Goal: Task Accomplishment & Management: Manage account settings

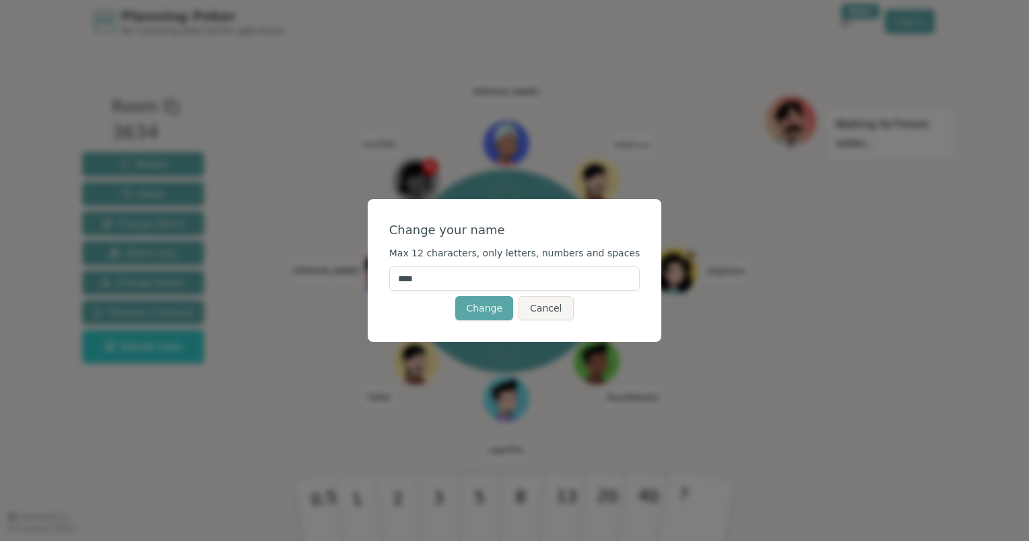
drag, startPoint x: 446, startPoint y: 275, endPoint x: 404, endPoint y: 275, distance: 41.8
click at [404, 275] on div "Change your name Max 12 characters, only letters, numbers and spaces **** Chang…" at bounding box center [515, 270] width 294 height 143
type input "******"
click at [502, 294] on form "Change your name Max 12 characters, only letters, numbers and spaces ****** Cha…" at bounding box center [514, 271] width 251 height 100
click at [504, 302] on button "Change" at bounding box center [484, 308] width 58 height 24
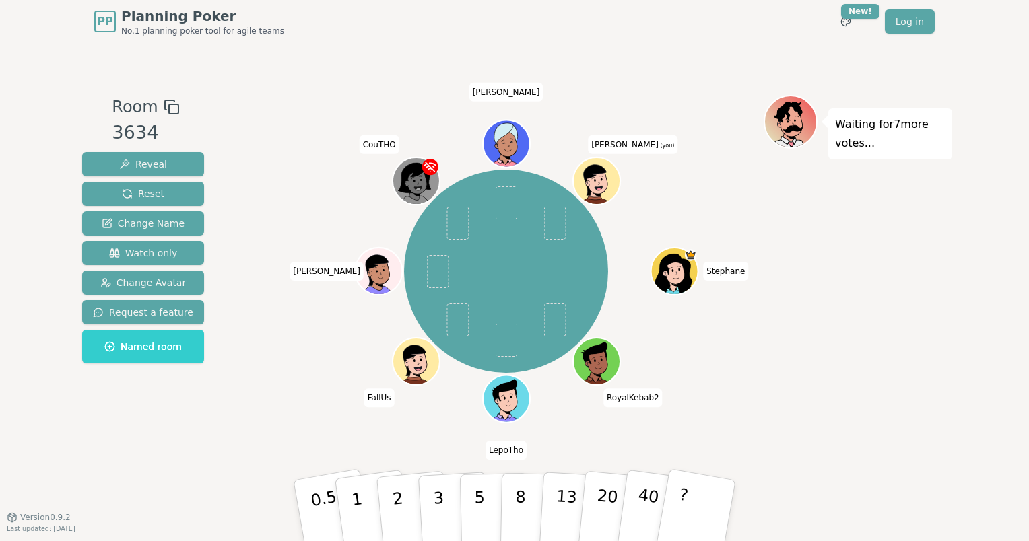
click at [591, 183] on div at bounding box center [598, 195] width 46 height 41
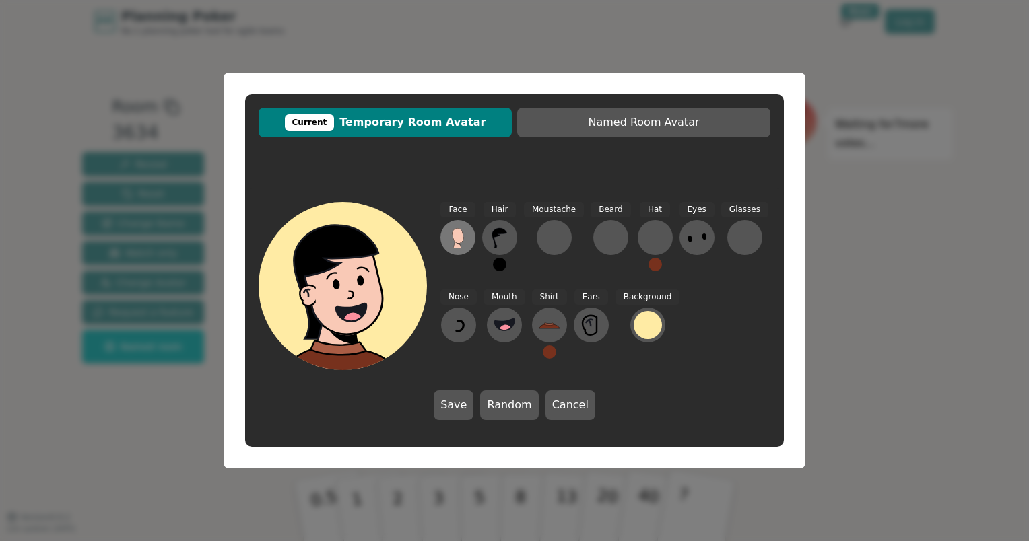
click at [455, 235] on icon at bounding box center [457, 235] width 11 height 15
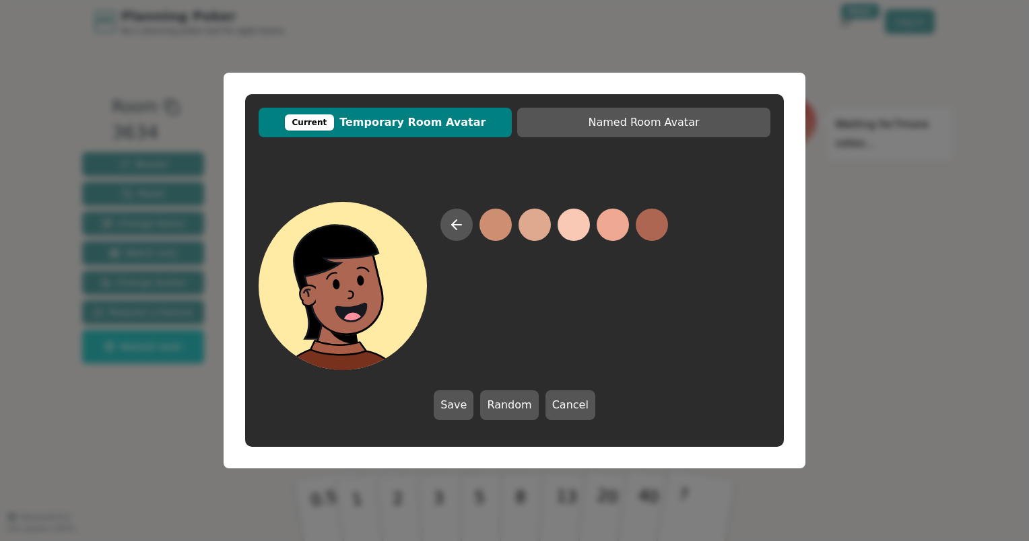
click at [653, 232] on button at bounding box center [652, 225] width 32 height 32
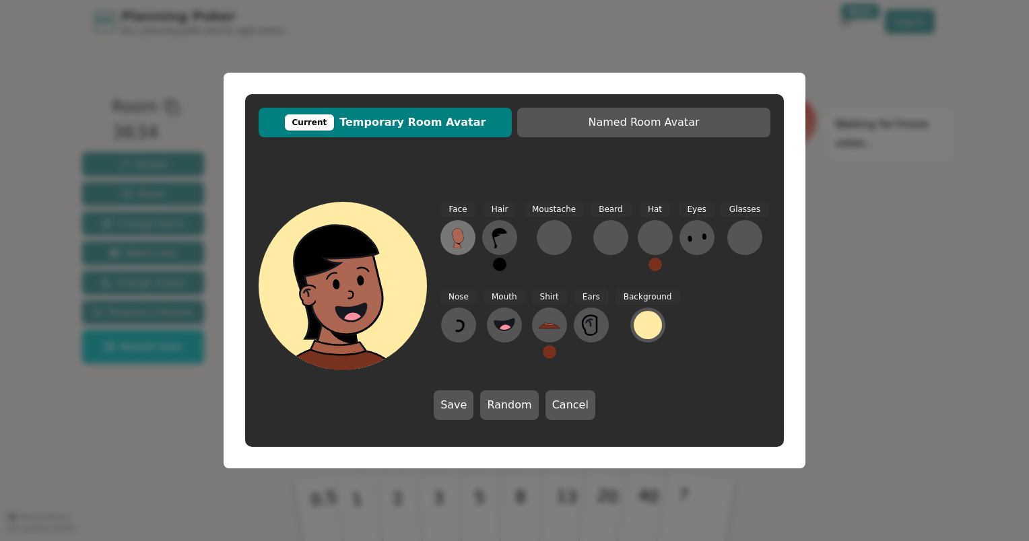
click at [457, 228] on icon at bounding box center [458, 238] width 22 height 22
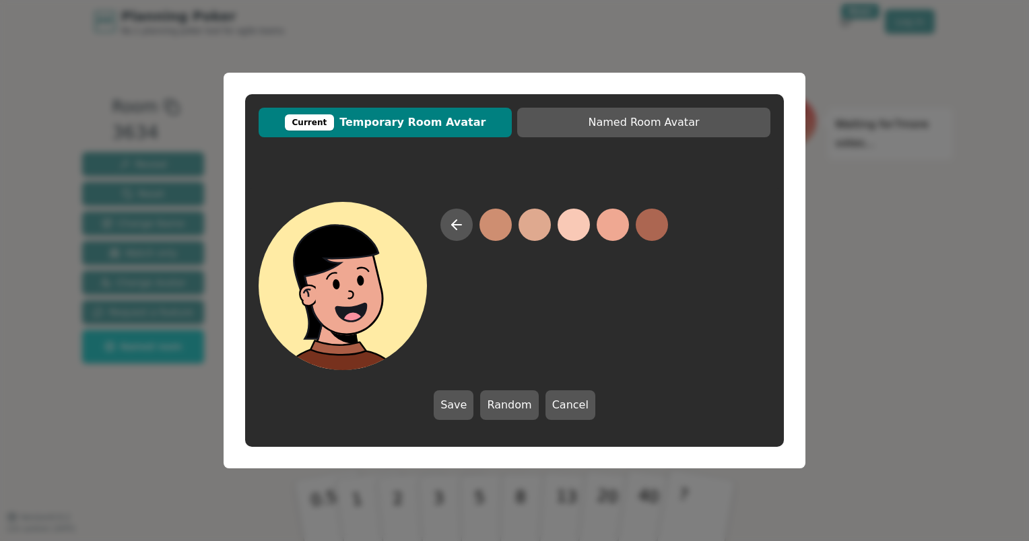
click at [606, 236] on button at bounding box center [613, 225] width 32 height 32
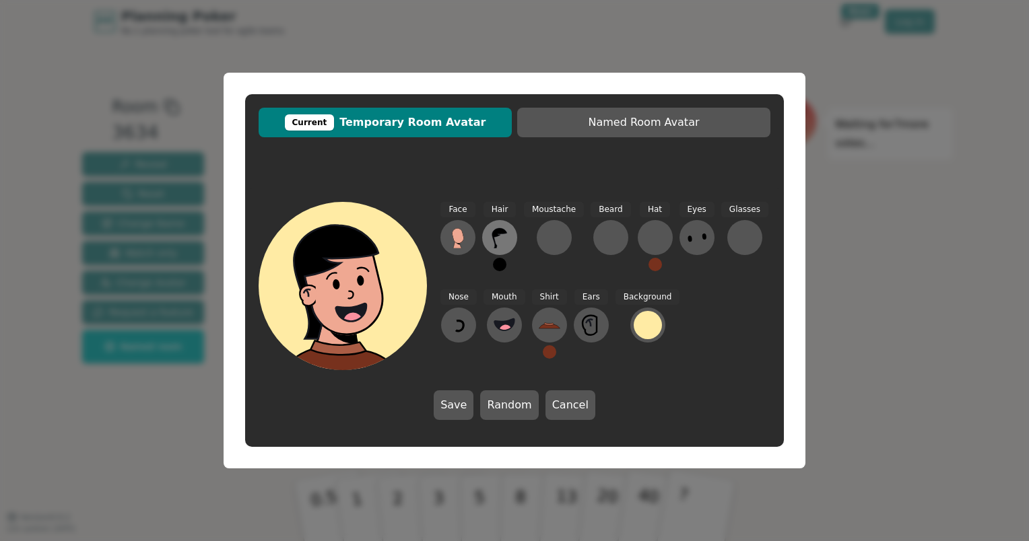
click at [498, 239] on icon at bounding box center [500, 238] width 22 height 22
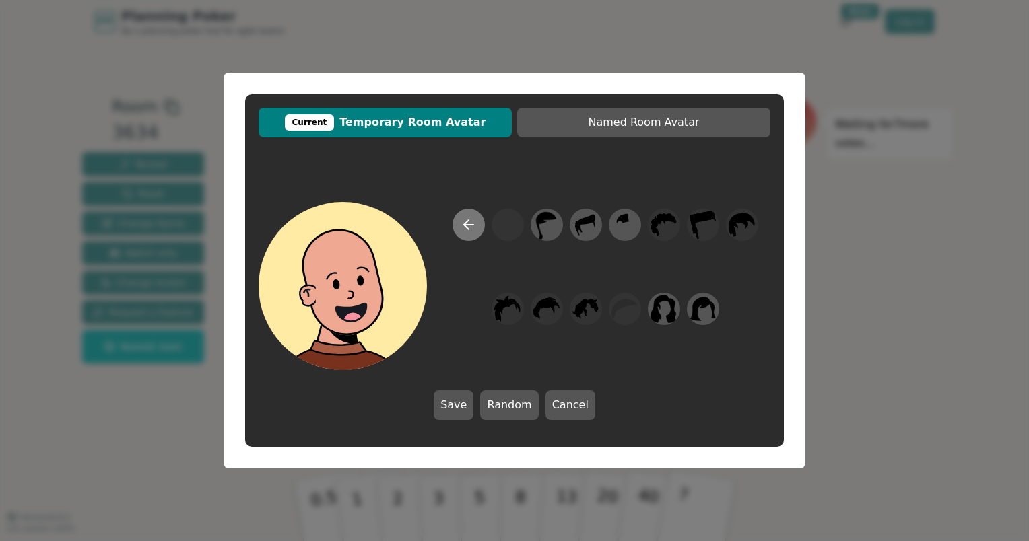
click at [471, 224] on icon at bounding box center [469, 225] width 16 height 16
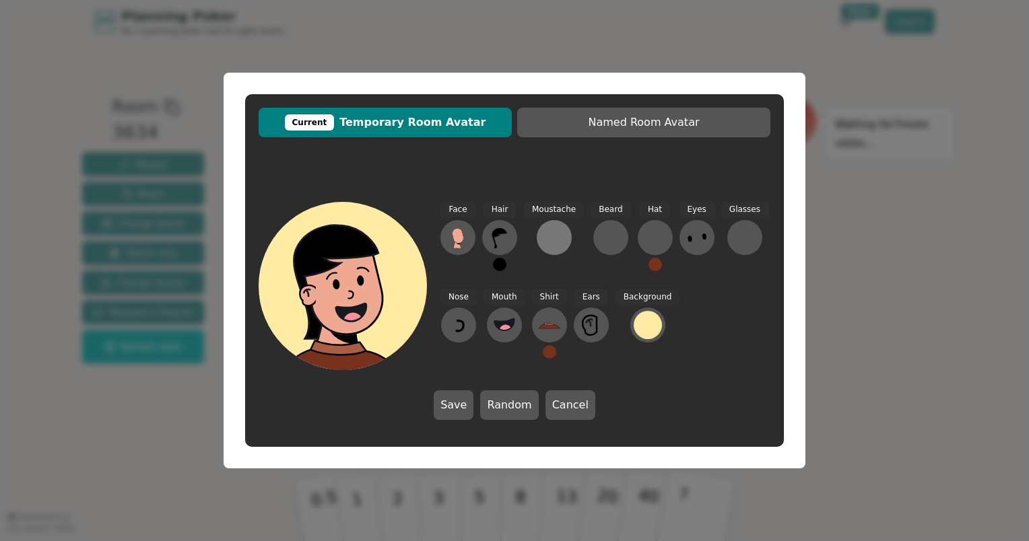
click at [552, 239] on div at bounding box center [554, 238] width 22 height 22
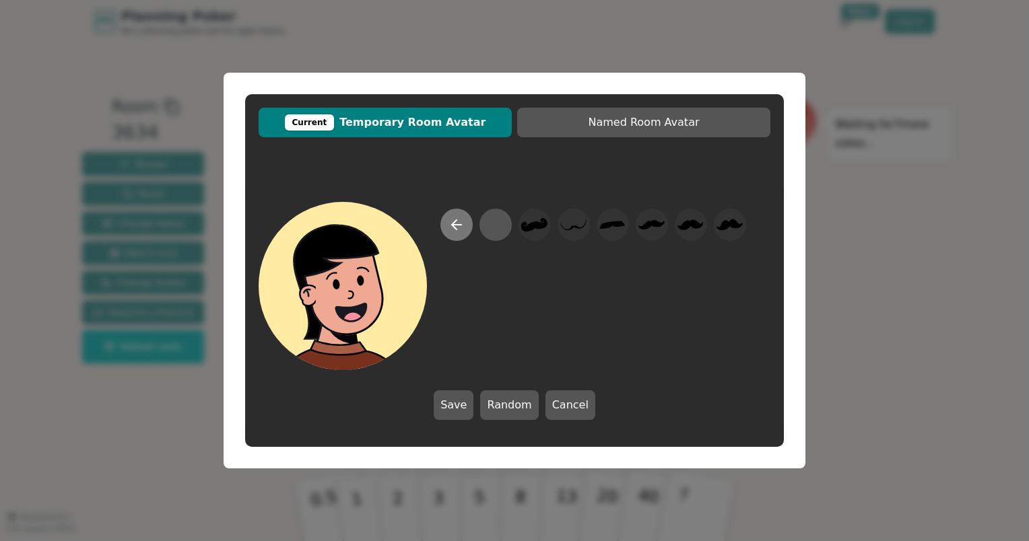
click at [458, 222] on icon at bounding box center [457, 225] width 16 height 16
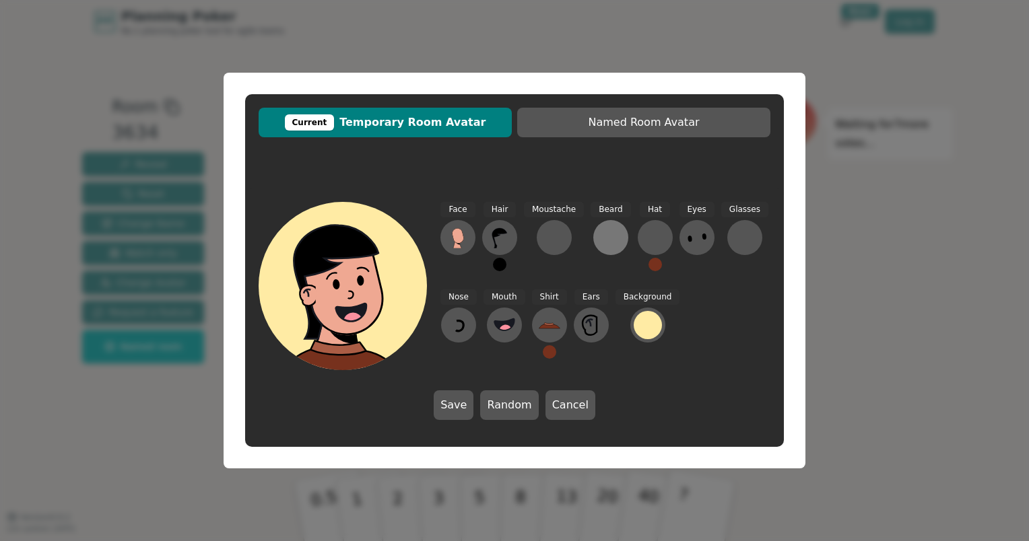
click at [604, 249] on button at bounding box center [610, 237] width 35 height 35
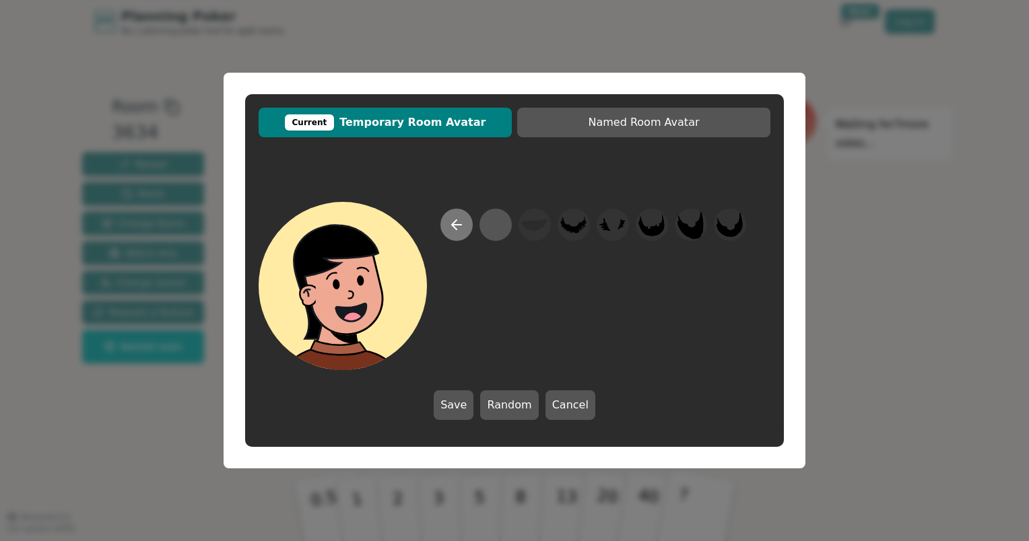
click at [458, 224] on icon at bounding box center [457, 225] width 16 height 16
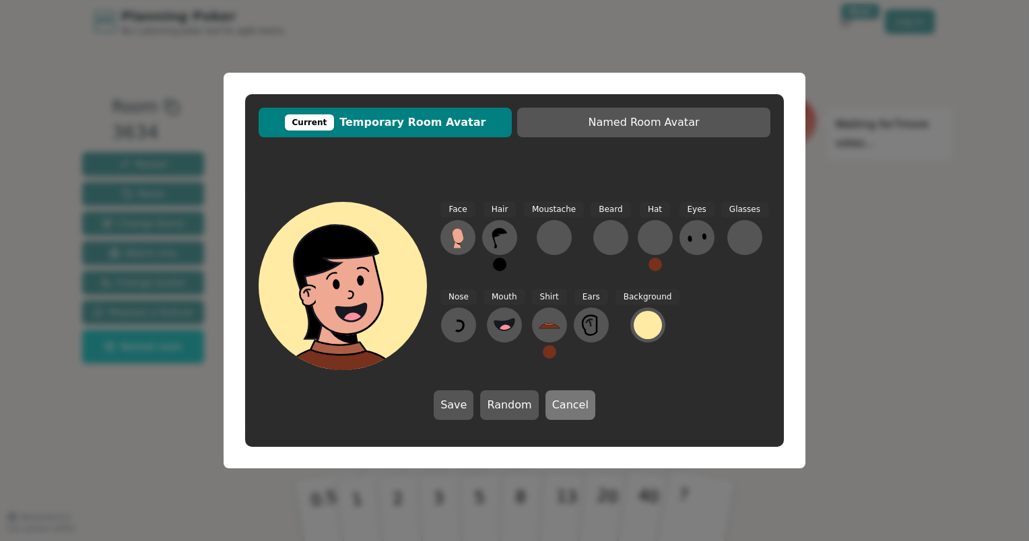
click at [574, 404] on button "Cancel" at bounding box center [571, 406] width 50 height 30
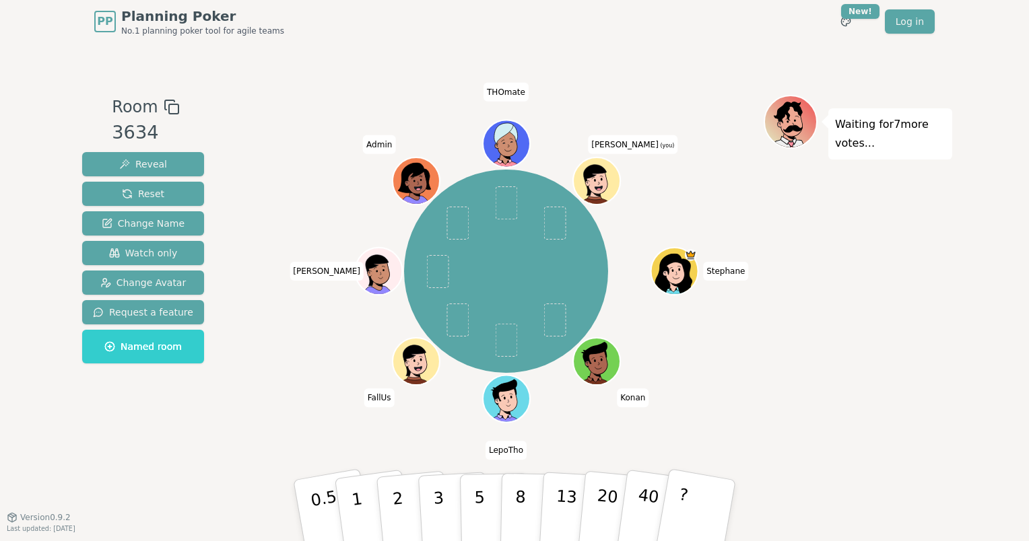
click at [593, 180] on icon at bounding box center [598, 180] width 46 height 5
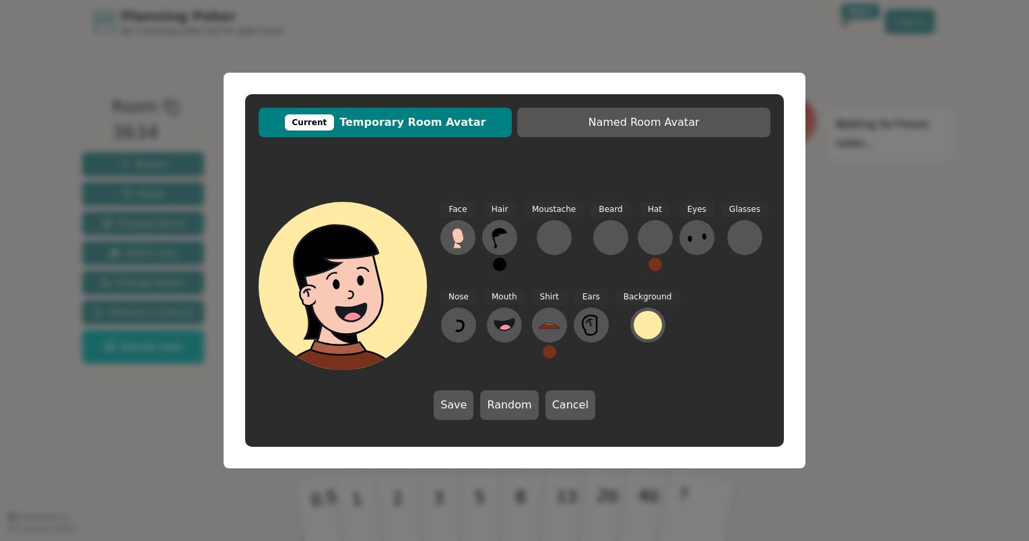
click at [500, 263] on button at bounding box center [499, 264] width 13 height 13
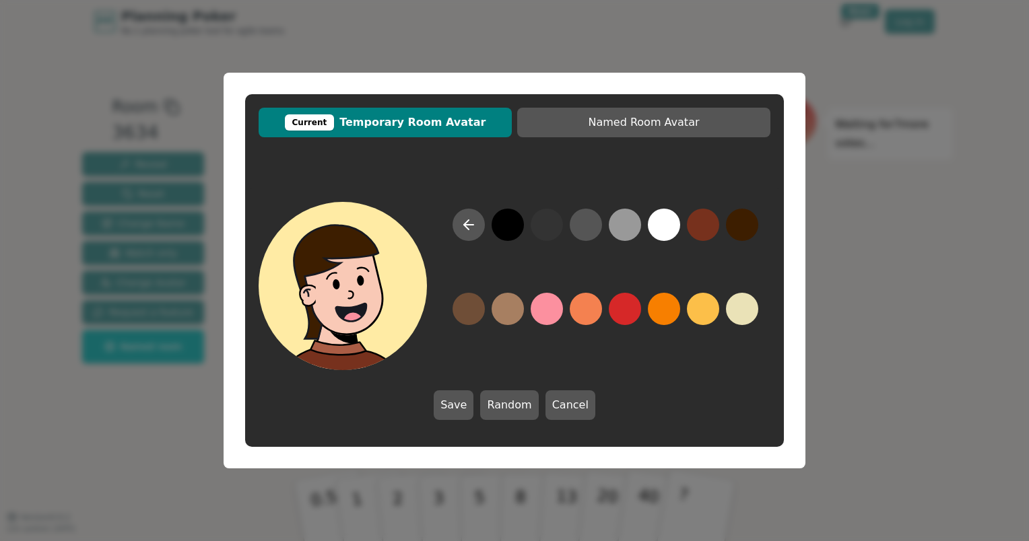
click at [744, 229] on button at bounding box center [742, 225] width 32 height 32
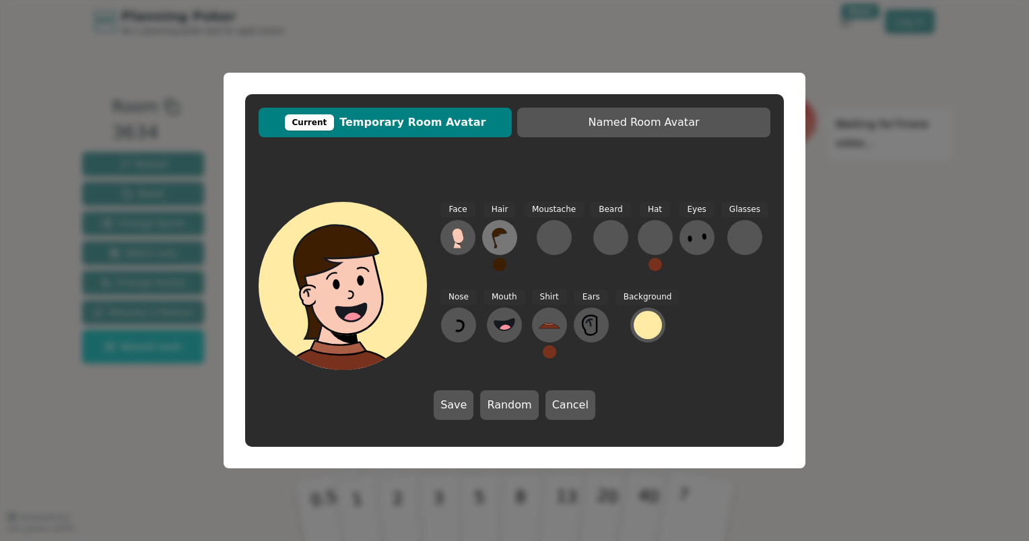
click at [498, 230] on icon at bounding box center [499, 238] width 15 height 20
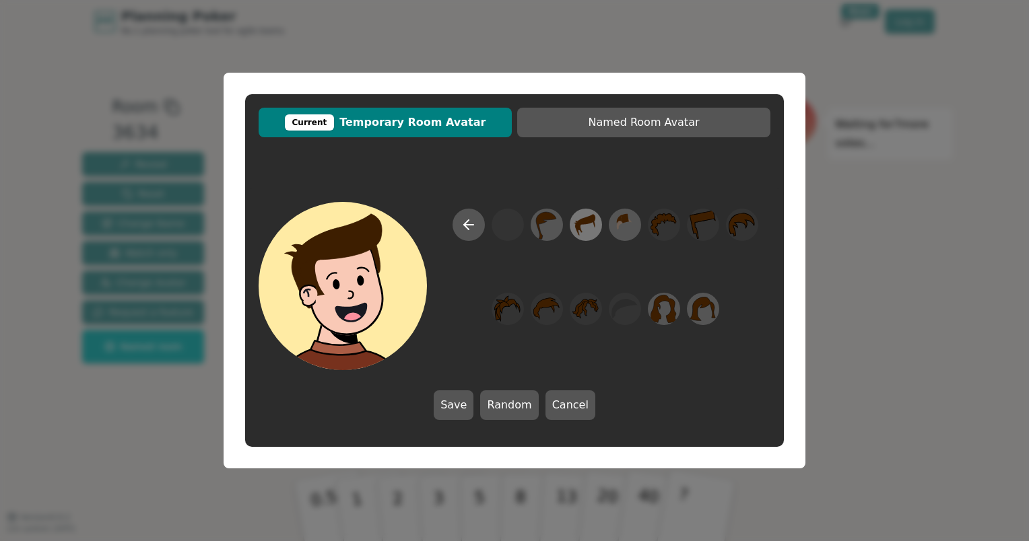
click at [576, 232] on icon at bounding box center [585, 225] width 26 height 30
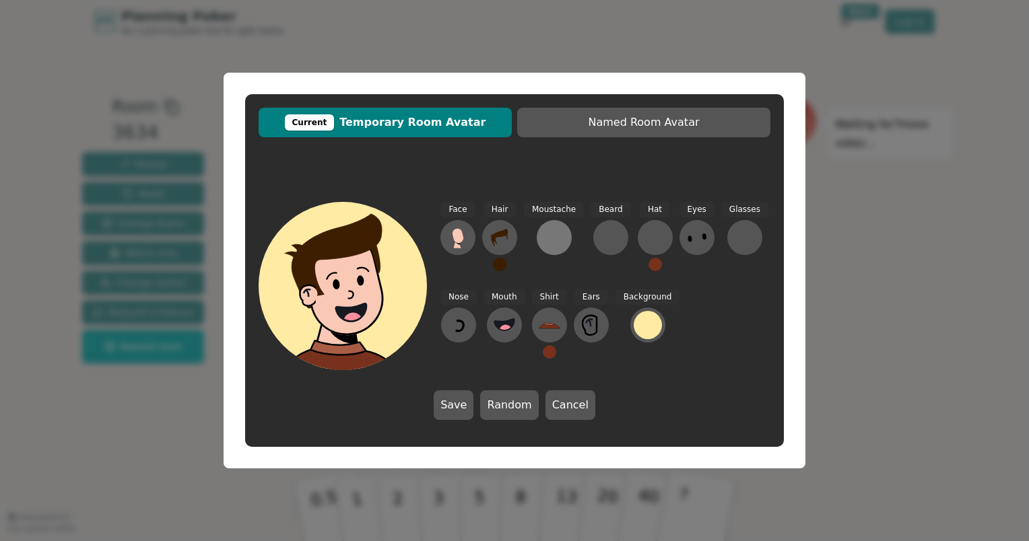
click at [553, 240] on div at bounding box center [554, 238] width 22 height 22
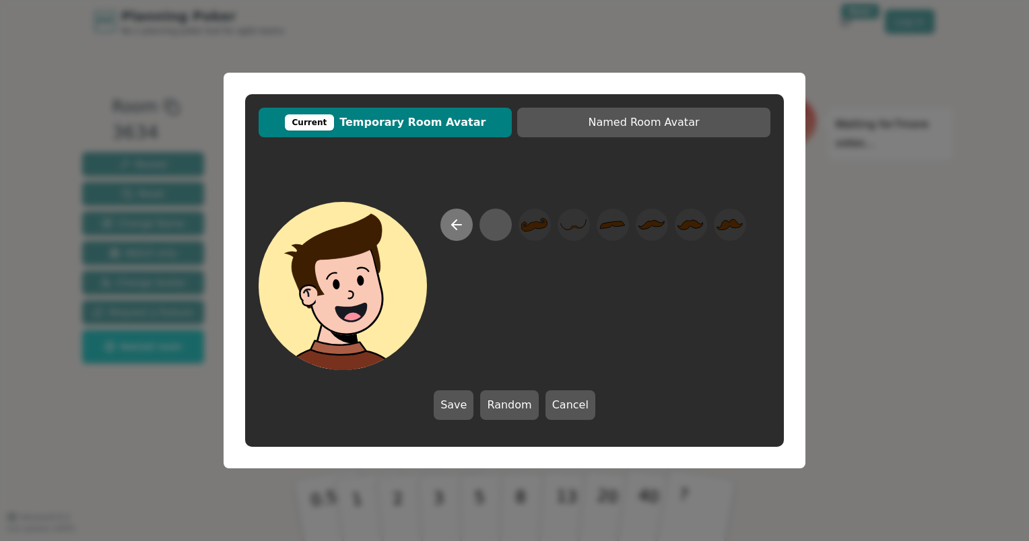
click at [455, 222] on icon at bounding box center [454, 224] width 5 height 9
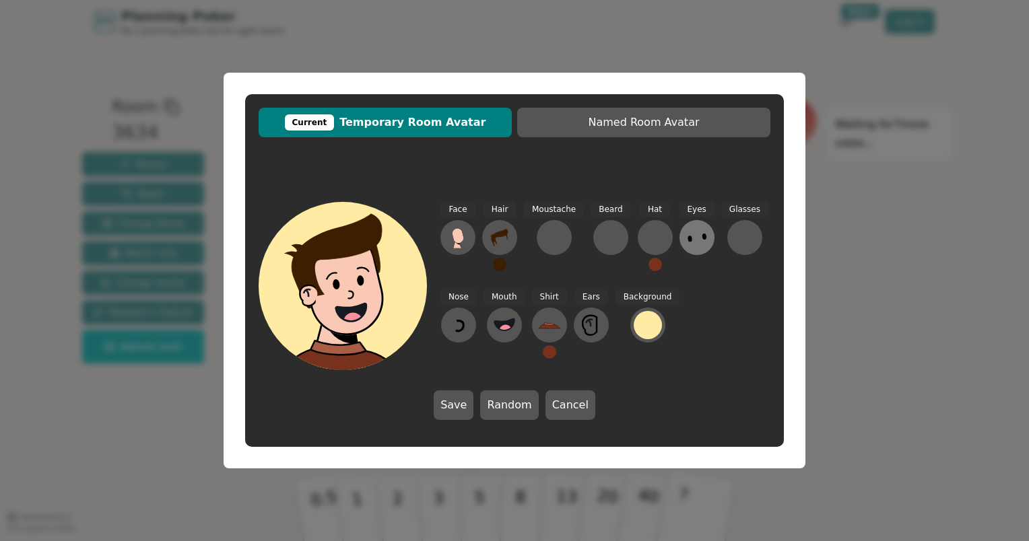
click at [686, 242] on icon at bounding box center [697, 238] width 22 height 22
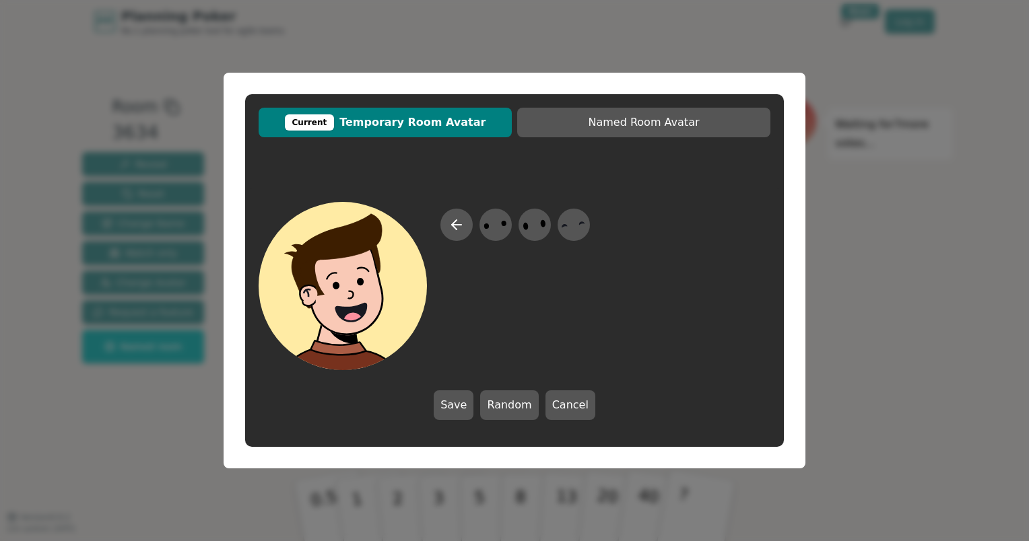
click at [440, 224] on div at bounding box center [515, 290] width 150 height 162
click at [447, 224] on button at bounding box center [456, 225] width 32 height 32
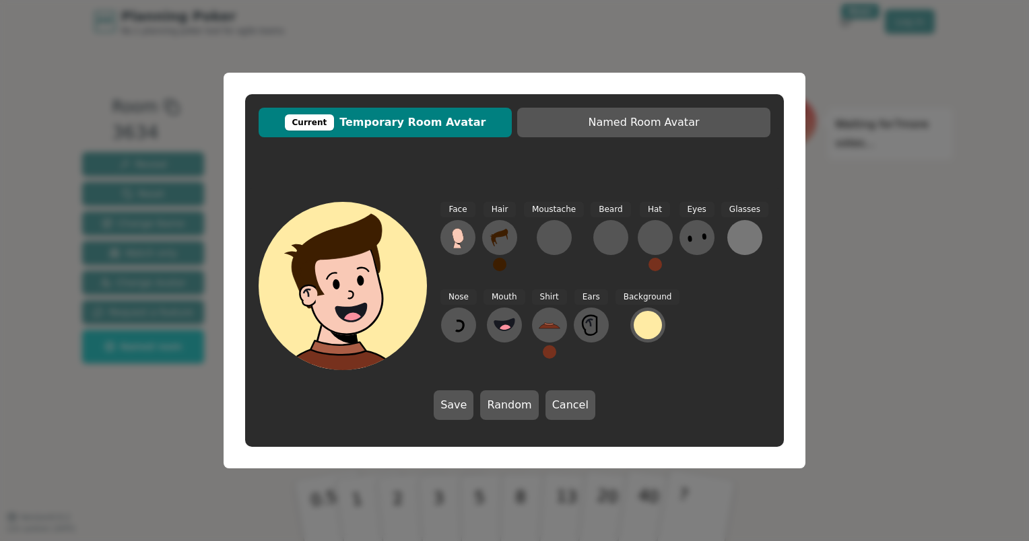
click at [734, 242] on div at bounding box center [745, 238] width 22 height 22
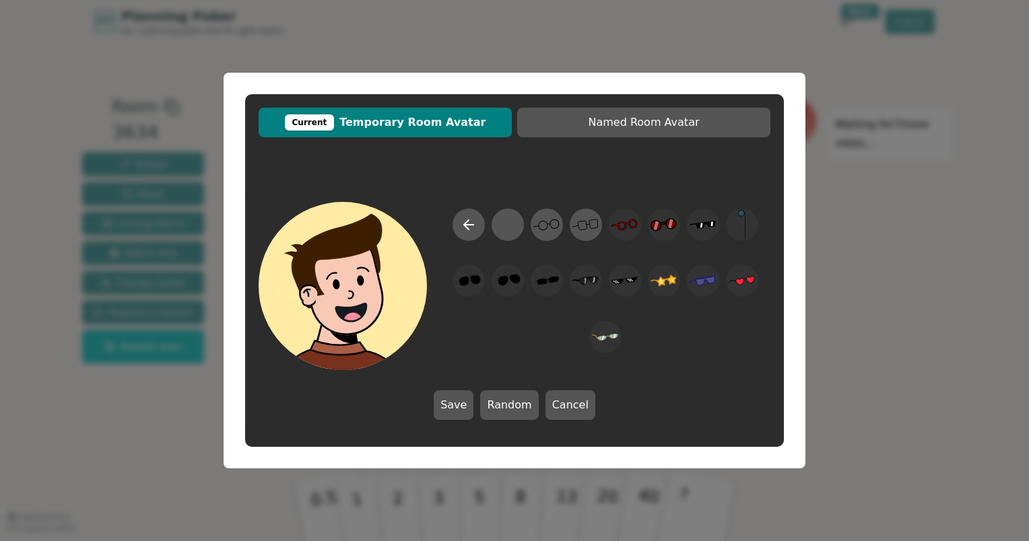
click at [453, 218] on div at bounding box center [605, 290] width 330 height 162
click at [461, 223] on icon at bounding box center [469, 225] width 16 height 16
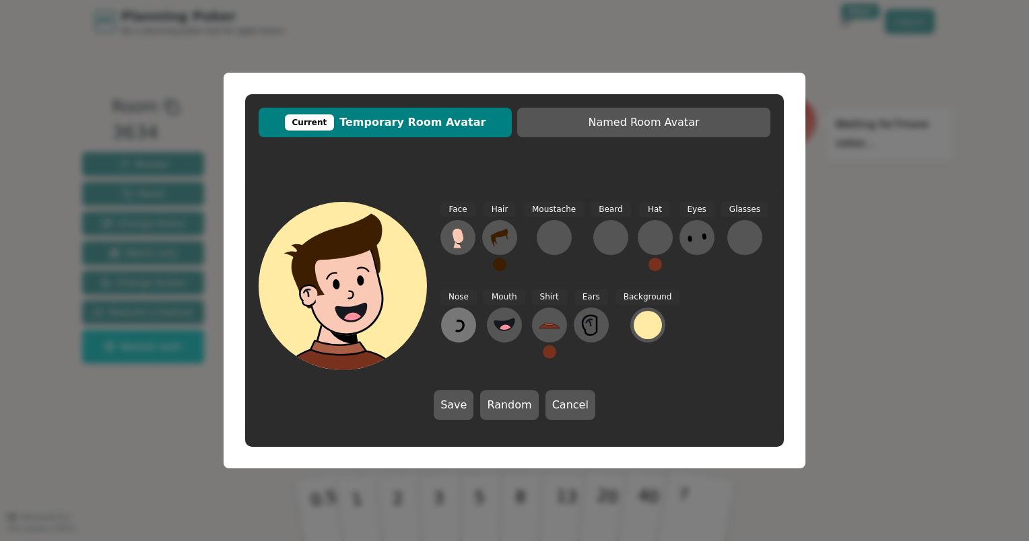
click at [455, 330] on icon at bounding box center [459, 326] width 22 height 22
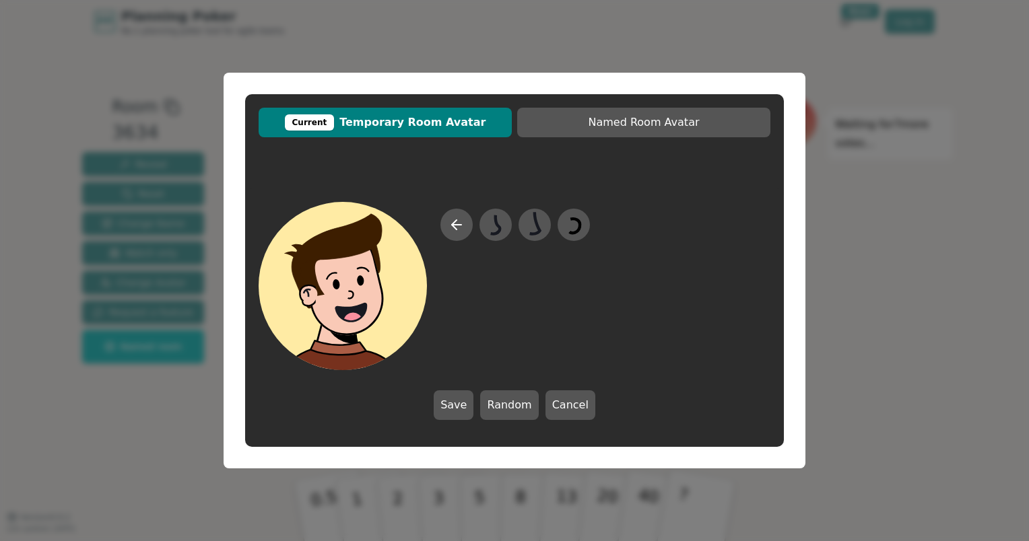
click at [442, 235] on div at bounding box center [515, 290] width 150 height 162
click at [447, 234] on button at bounding box center [456, 225] width 32 height 32
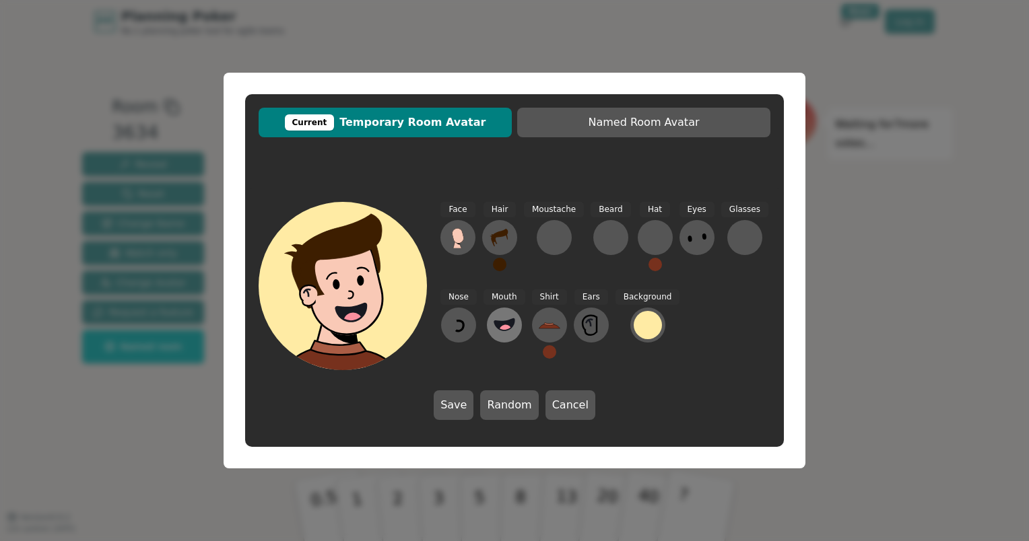
click at [494, 334] on icon at bounding box center [505, 326] width 22 height 22
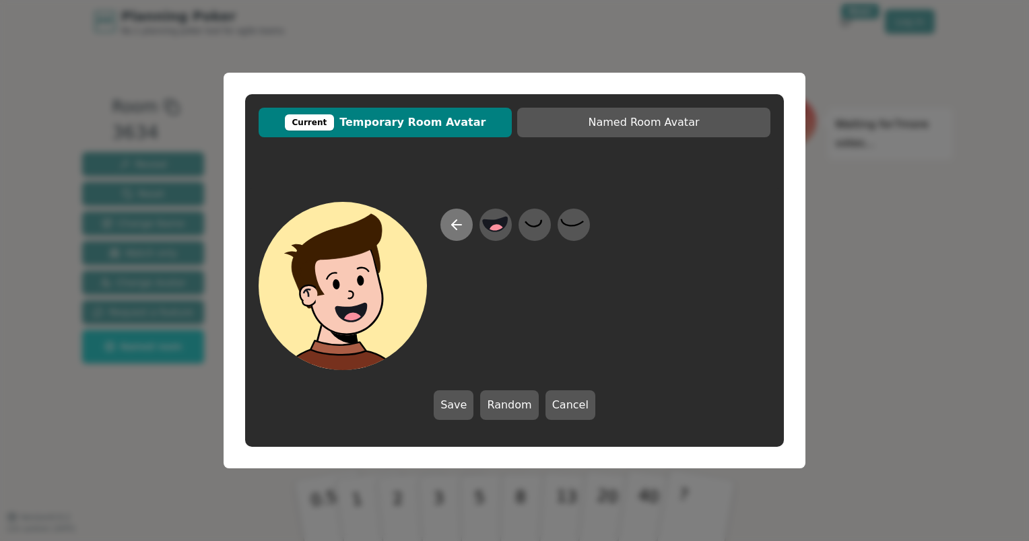
click at [461, 226] on icon at bounding box center [457, 225] width 16 height 16
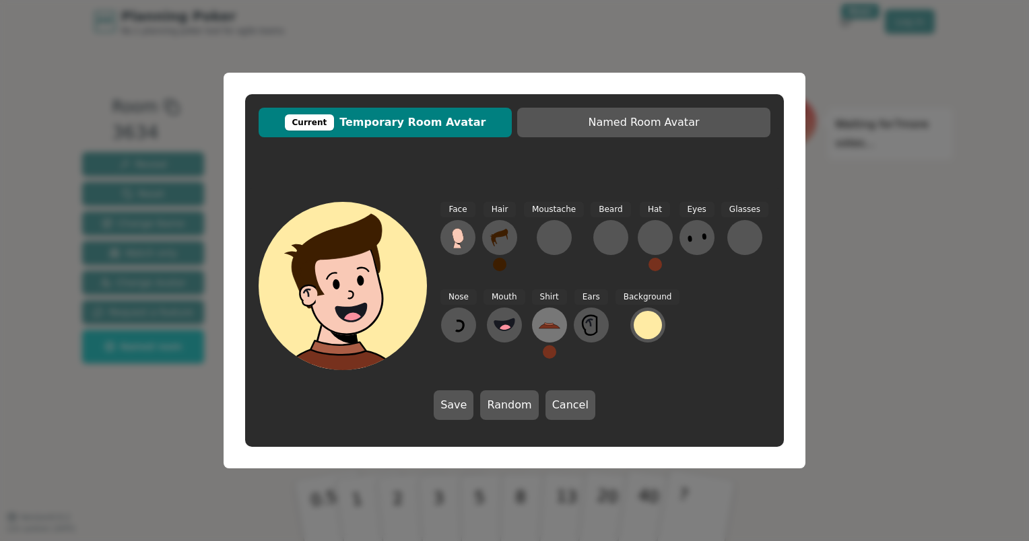
click at [543, 321] on icon at bounding box center [550, 326] width 22 height 22
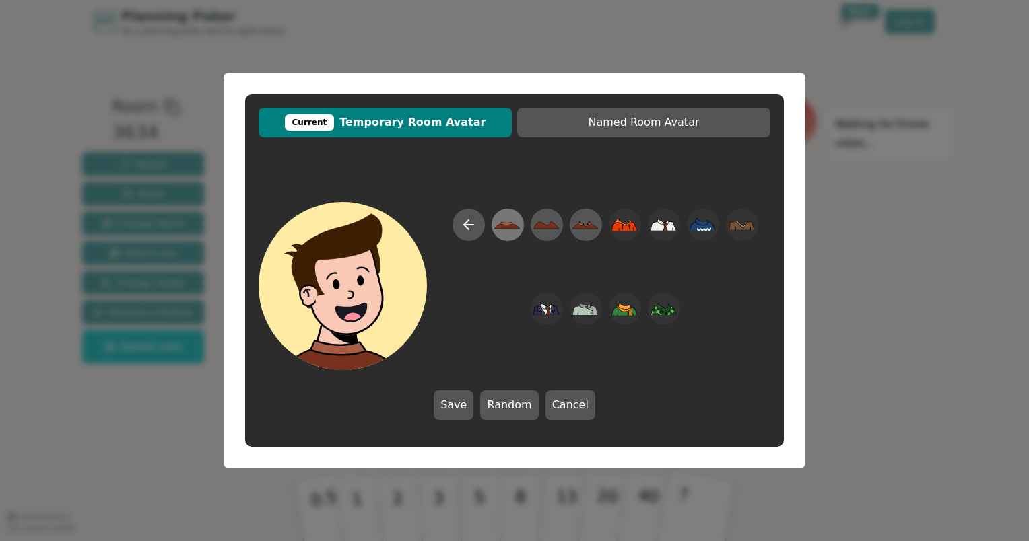
click at [515, 220] on icon at bounding box center [507, 225] width 26 height 30
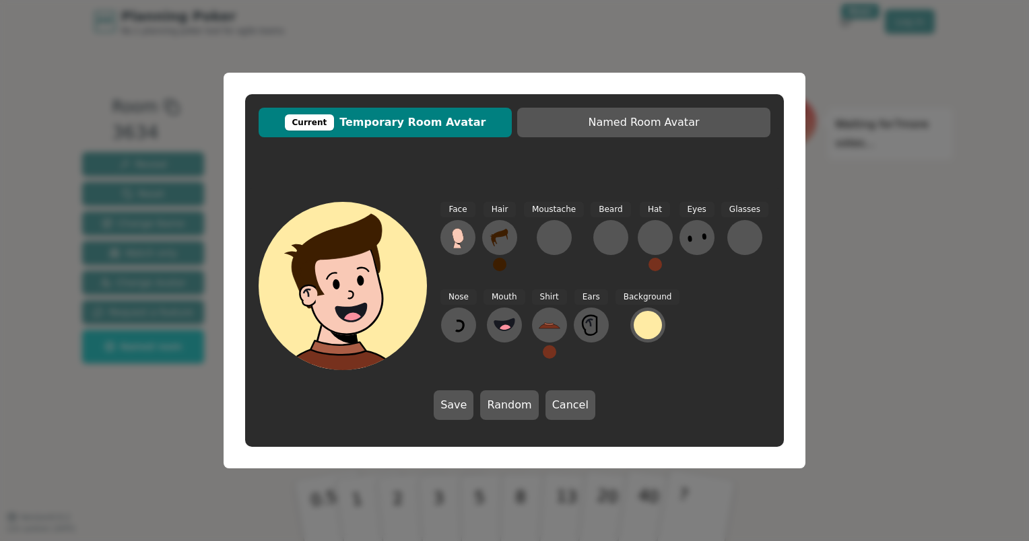
click at [549, 352] on button at bounding box center [549, 351] width 13 height 13
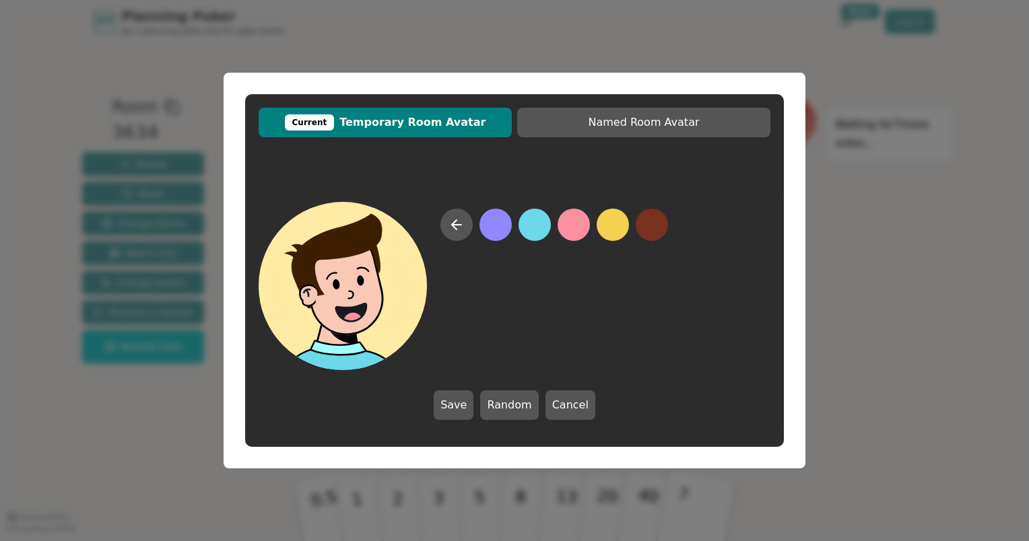
click at [530, 232] on button at bounding box center [535, 225] width 32 height 32
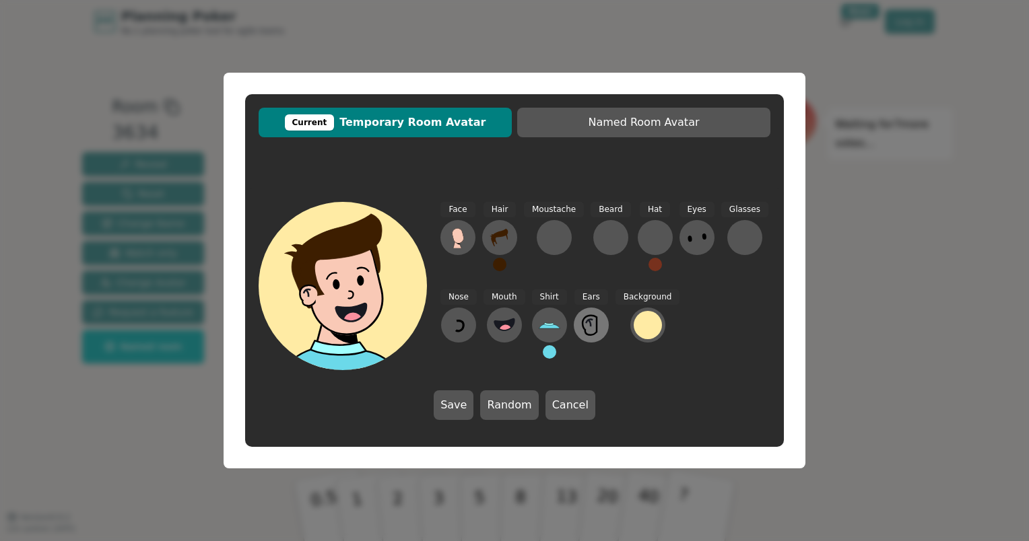
click at [585, 331] on icon at bounding box center [592, 326] width 22 height 22
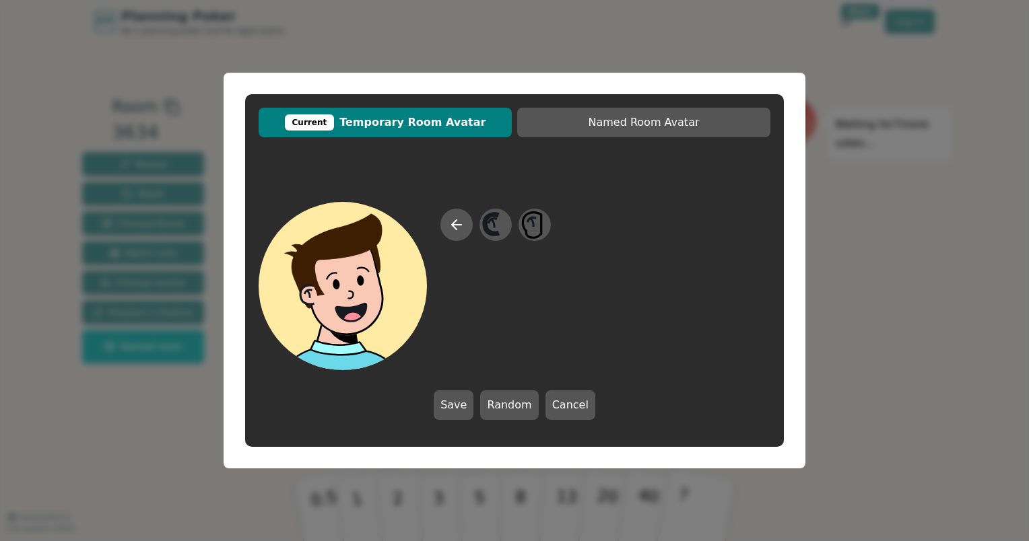
click at [473, 224] on div at bounding box center [495, 290] width 110 height 162
click at [469, 222] on button at bounding box center [456, 225] width 32 height 32
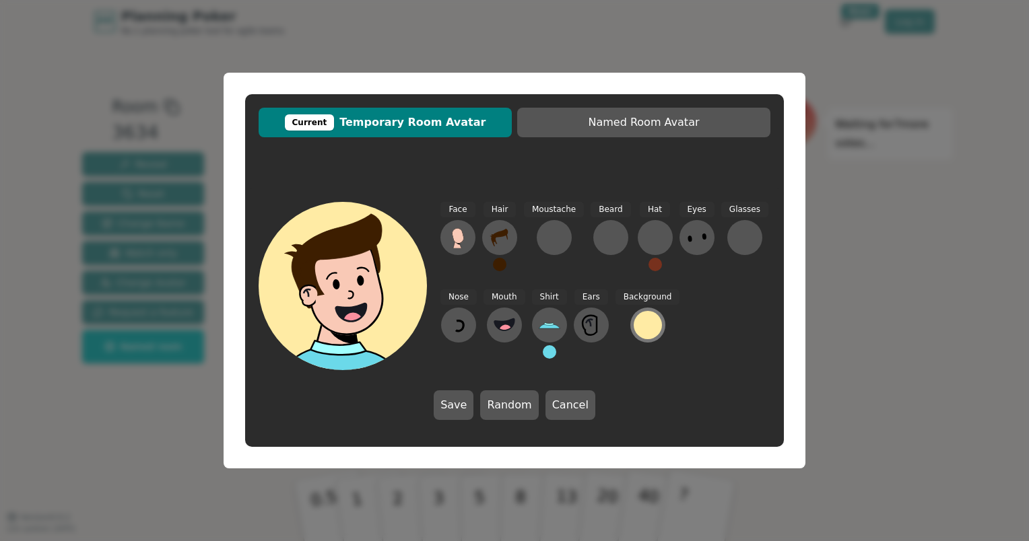
click at [642, 331] on div at bounding box center [648, 325] width 28 height 28
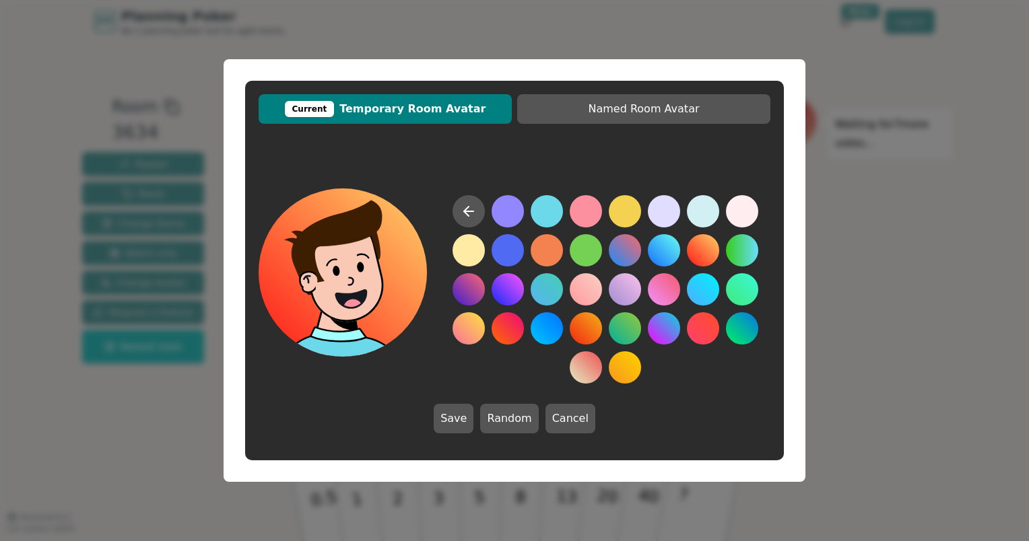
click at [684, 251] on div at bounding box center [605, 289] width 330 height 189
click at [690, 253] on button at bounding box center [703, 250] width 32 height 32
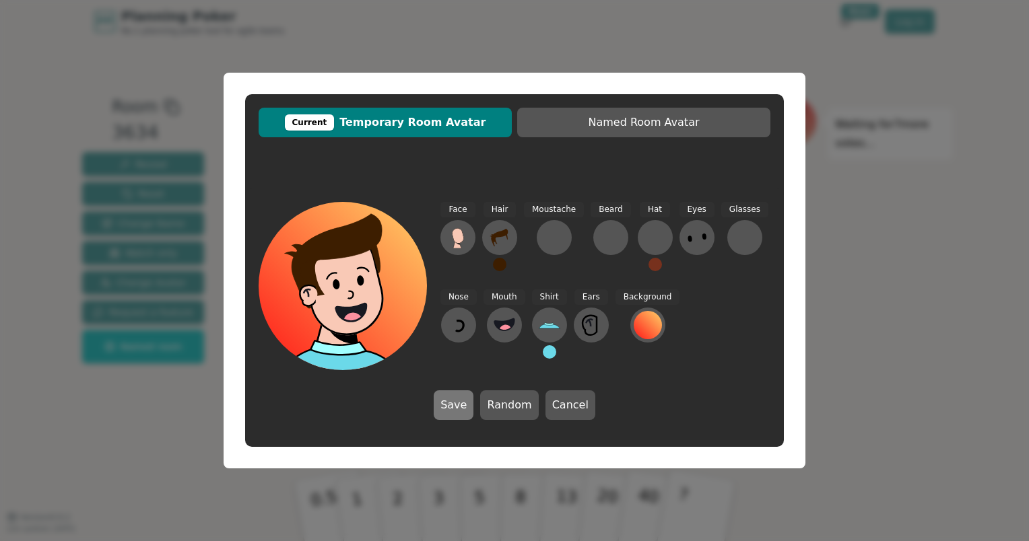
click at [458, 415] on button "Save" at bounding box center [454, 406] width 40 height 30
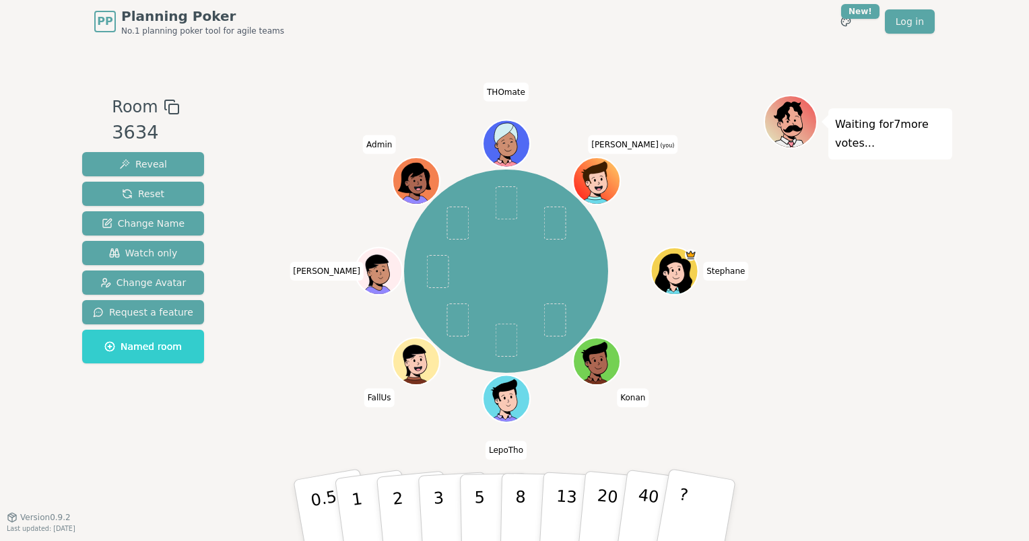
drag, startPoint x: 634, startPoint y: 480, endPoint x: 733, endPoint y: 407, distance: 122.8
click at [733, 407] on div "Room 3634 Reveal Reset Change Name Watch only Change Avatar Request a feature N…" at bounding box center [515, 280] width 876 height 370
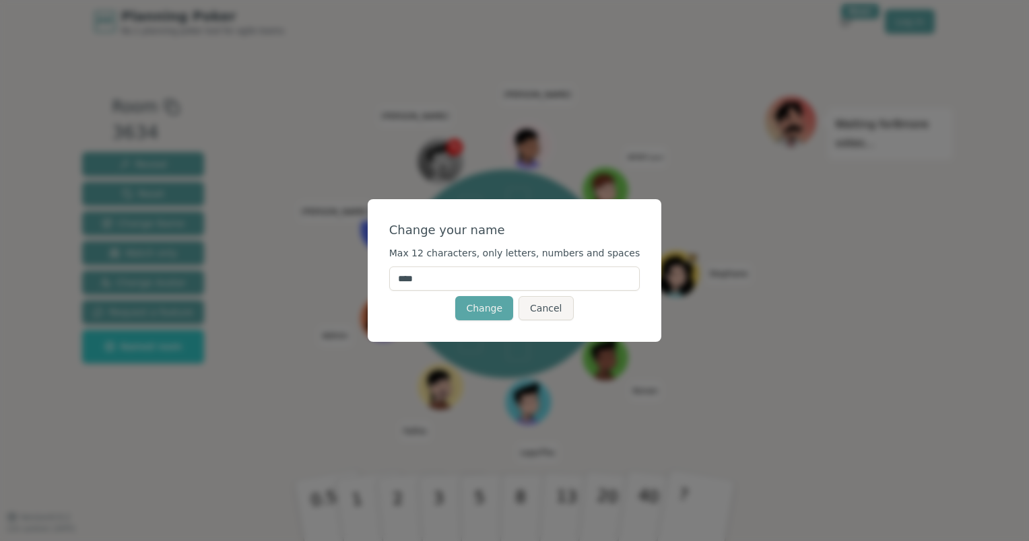
drag, startPoint x: 531, startPoint y: 312, endPoint x: 541, endPoint y: 315, distance: 10.5
click at [531, 312] on button "Cancel" at bounding box center [546, 308] width 55 height 24
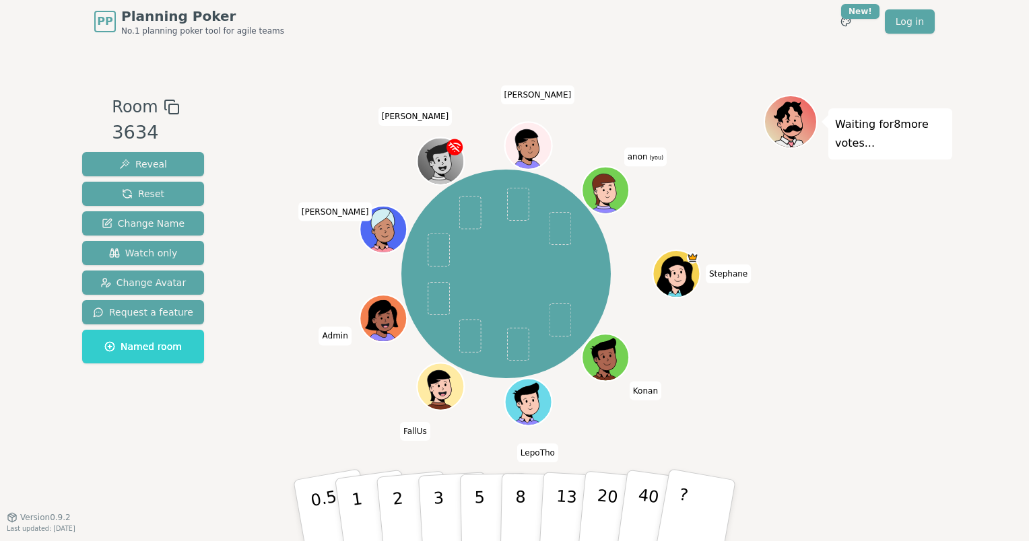
click at [641, 154] on span "anon (you)" at bounding box center [645, 156] width 42 height 19
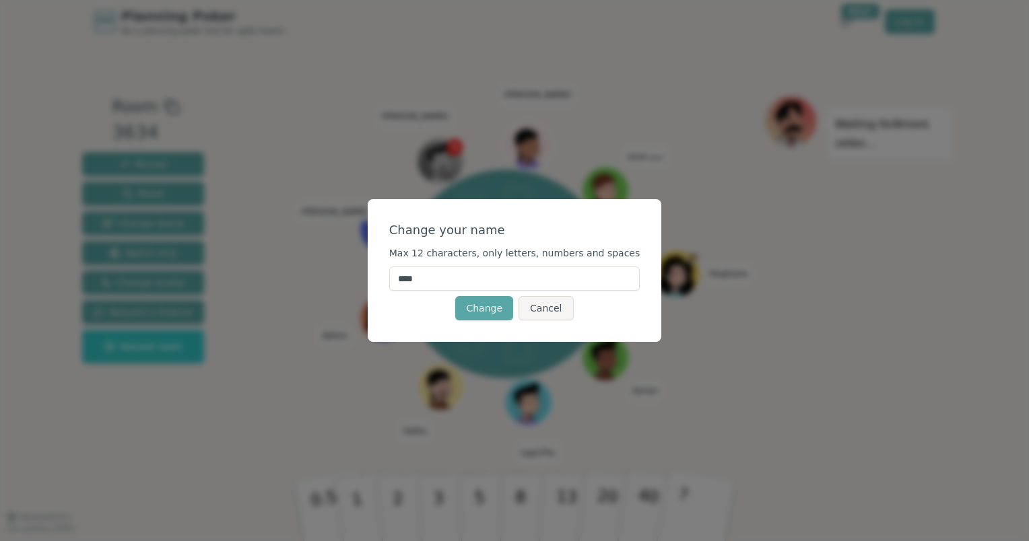
drag, startPoint x: 475, startPoint y: 282, endPoint x: 365, endPoint y: 278, distance: 110.5
click at [366, 279] on div "Change your name Max 12 characters, only letters, numbers and spaces **** Chang…" at bounding box center [514, 270] width 1029 height 541
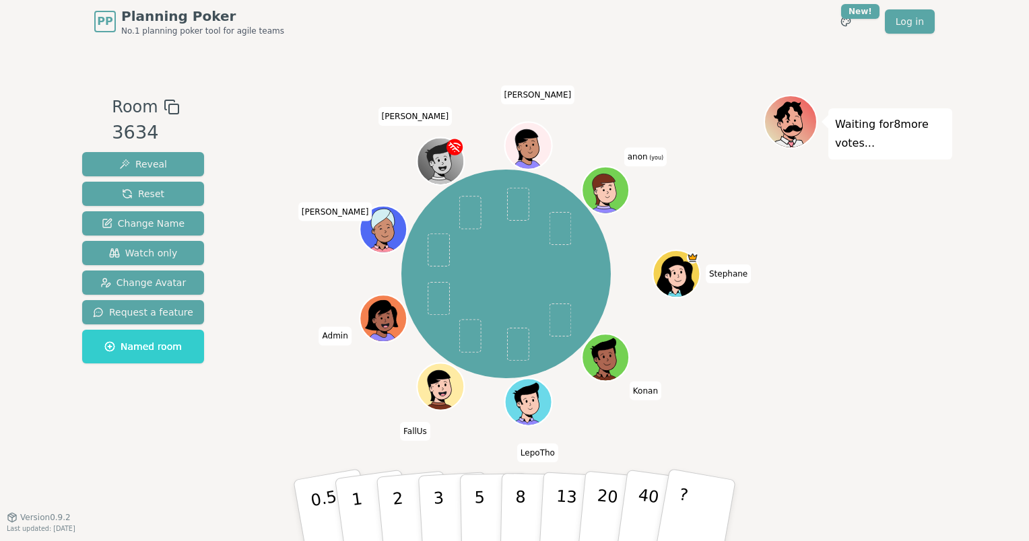
click at [417, 116] on span "[PERSON_NAME]" at bounding box center [415, 116] width 74 height 19
click at [604, 186] on icon at bounding box center [607, 187] width 36 height 5
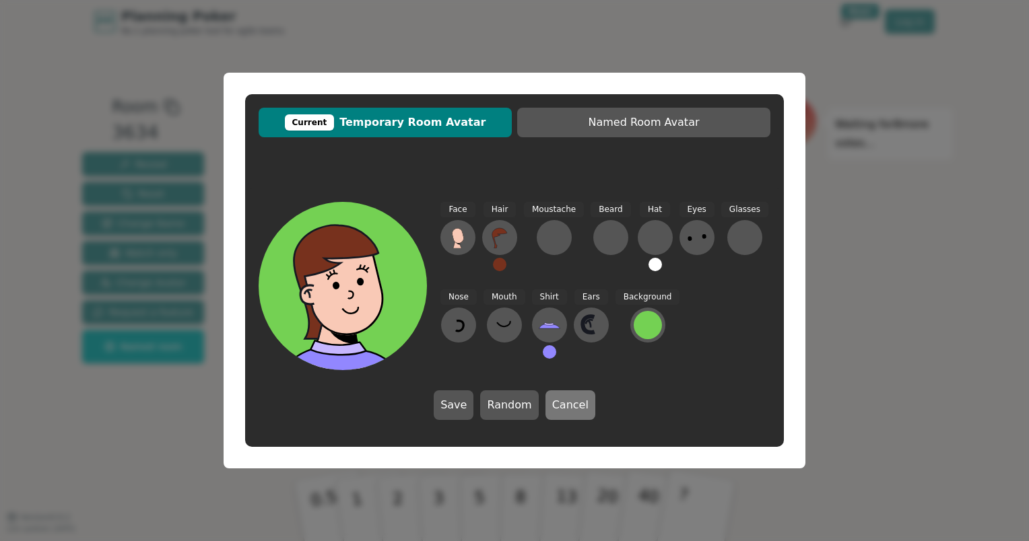
click at [574, 409] on button "Cancel" at bounding box center [571, 406] width 50 height 30
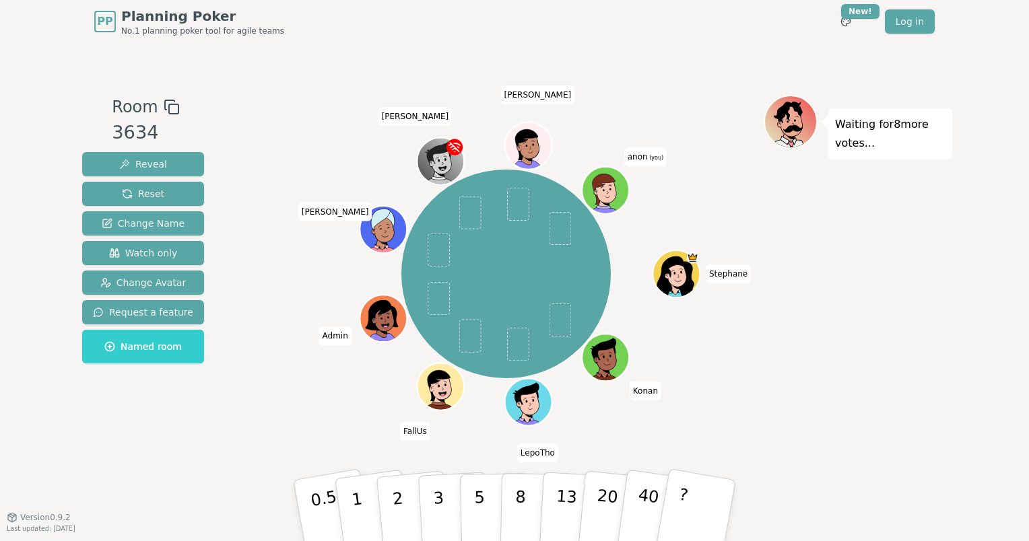
click at [647, 148] on span "anon (you)" at bounding box center [645, 156] width 42 height 19
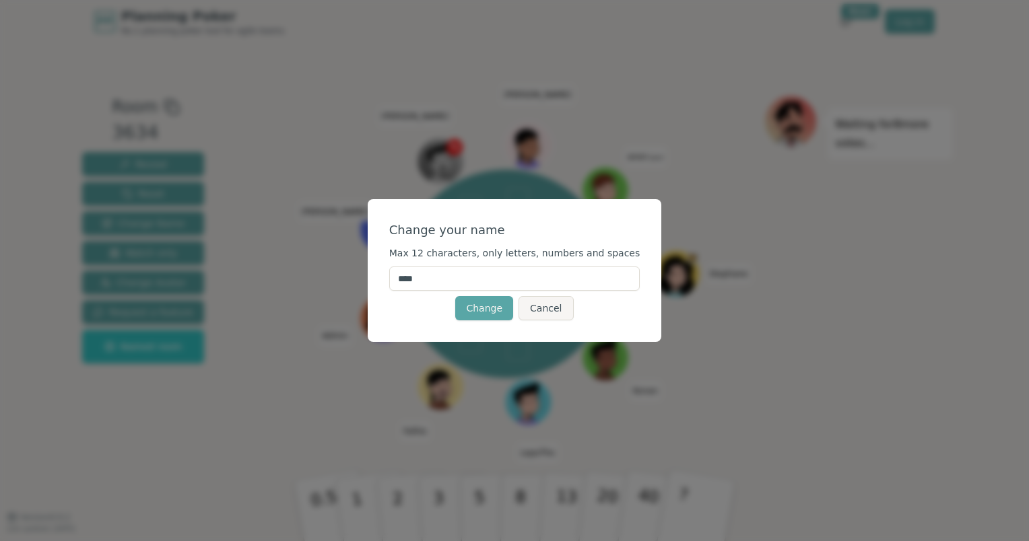
drag, startPoint x: 450, startPoint y: 275, endPoint x: 378, endPoint y: 275, distance: 71.4
click at [378, 275] on div "Change your name Max 12 characters, only letters, numbers and spaces **** Chang…" at bounding box center [514, 270] width 1029 height 541
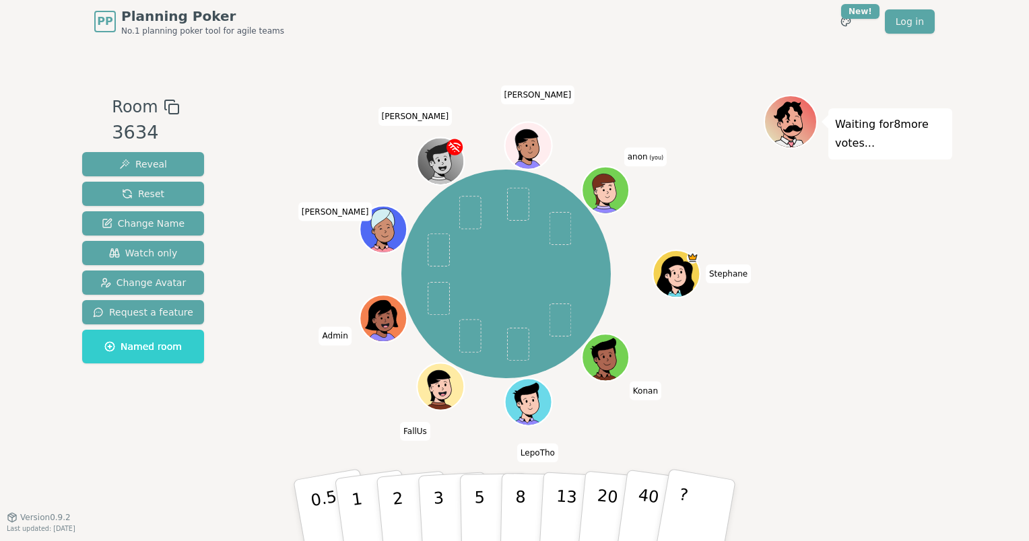
click at [642, 162] on span "anon (you)" at bounding box center [645, 156] width 42 height 19
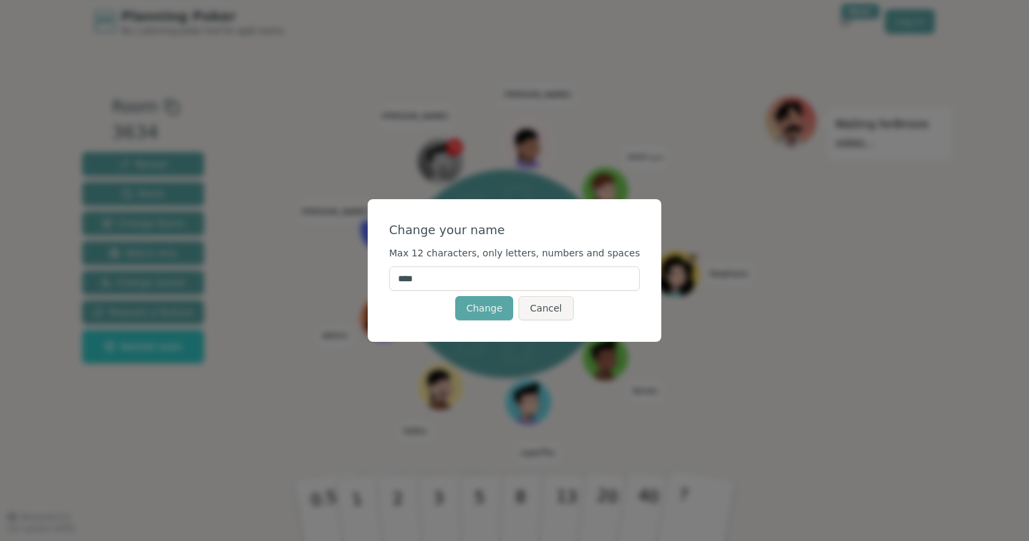
drag, startPoint x: 454, startPoint y: 278, endPoint x: 420, endPoint y: 277, distance: 33.7
click at [420, 277] on input "****" at bounding box center [514, 279] width 251 height 24
type input "*"
type input "******"
click at [469, 303] on button "Change" at bounding box center [484, 308] width 58 height 24
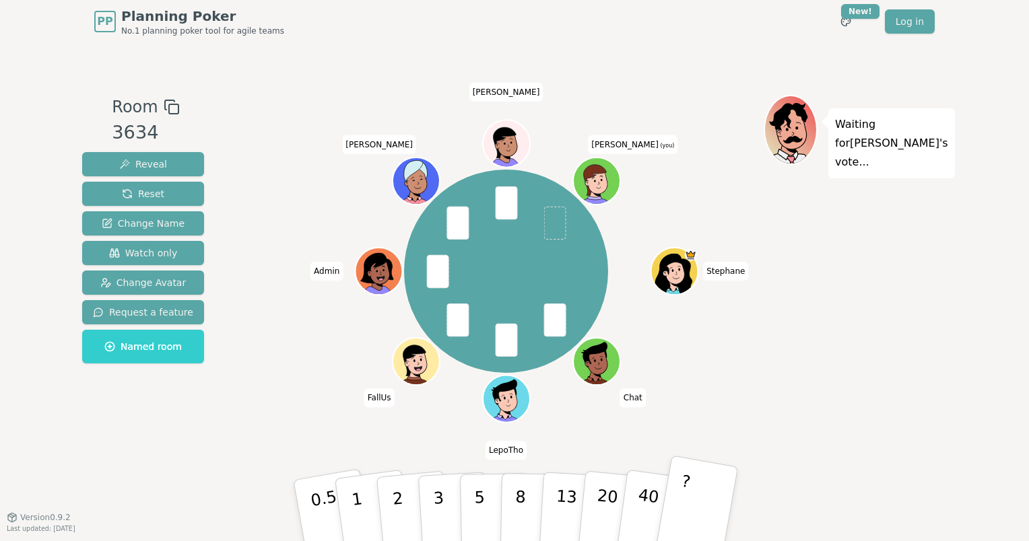
click at [696, 503] on button "?" at bounding box center [697, 510] width 84 height 111
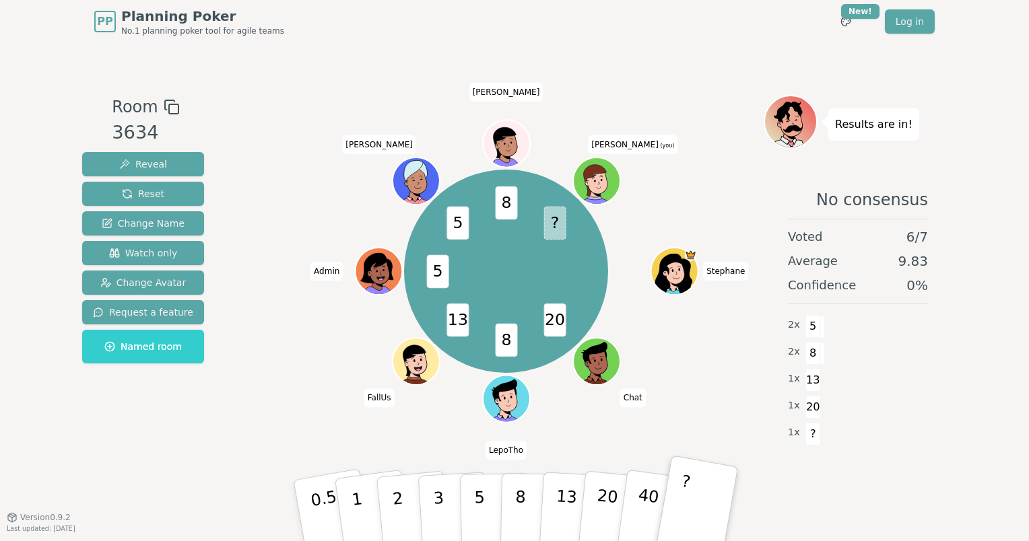
click at [698, 480] on button "?" at bounding box center [697, 510] width 84 height 111
click at [552, 218] on span "?" at bounding box center [554, 222] width 22 height 33
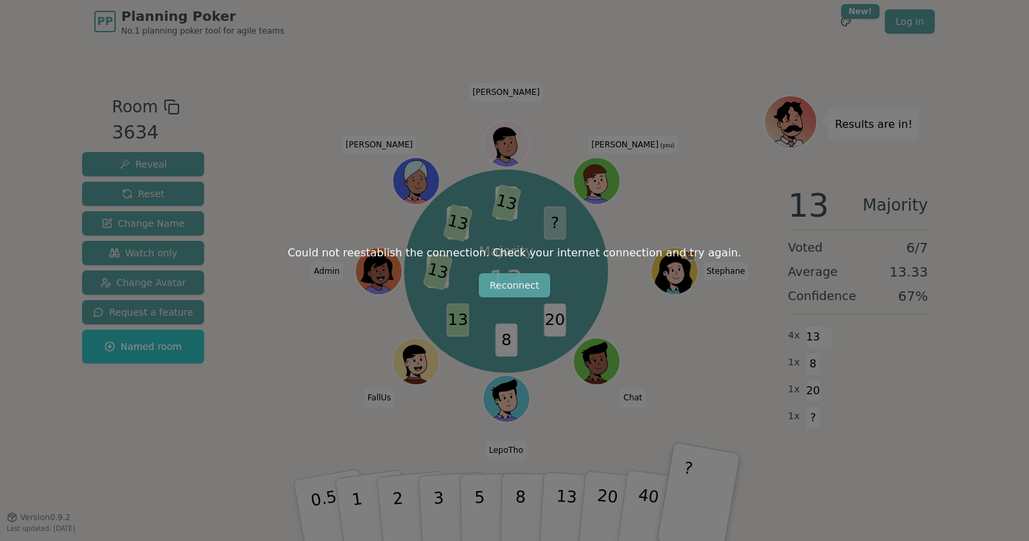
click at [505, 291] on button "Reconnect" at bounding box center [514, 285] width 71 height 24
click at [528, 277] on button "Reconnect" at bounding box center [514, 285] width 71 height 24
click at [493, 284] on button "Reconnect" at bounding box center [514, 285] width 71 height 24
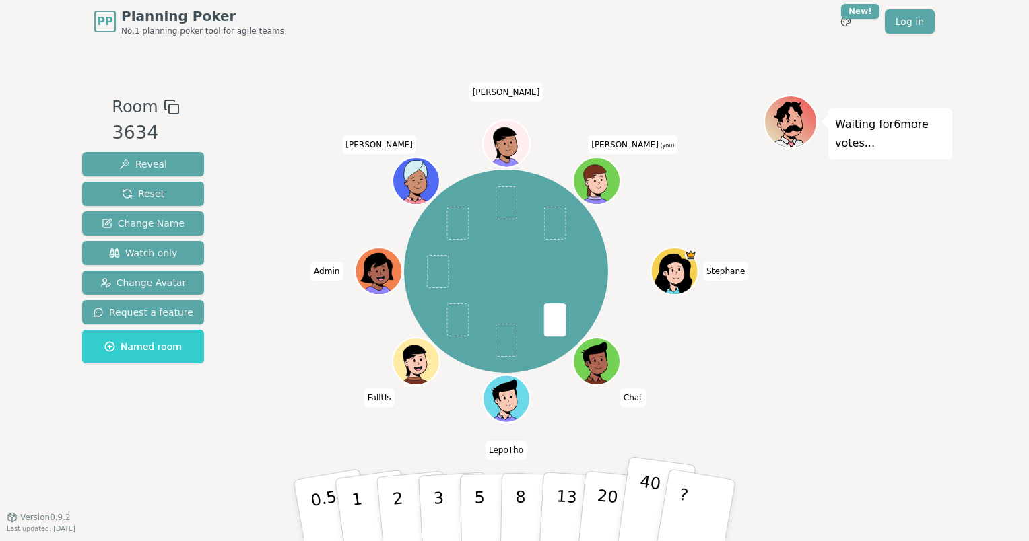
click at [645, 521] on p "40" at bounding box center [647, 510] width 30 height 75
